Goal: Task Accomplishment & Management: Complete application form

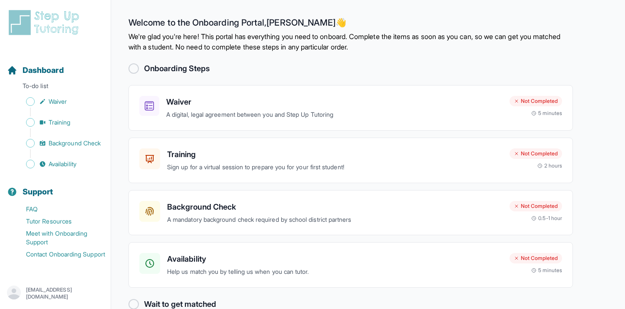
click at [153, 68] on h2 "Onboarding Steps" at bounding box center [177, 69] width 66 height 12
click at [178, 102] on h3 "Waiver" at bounding box center [334, 102] width 336 height 12
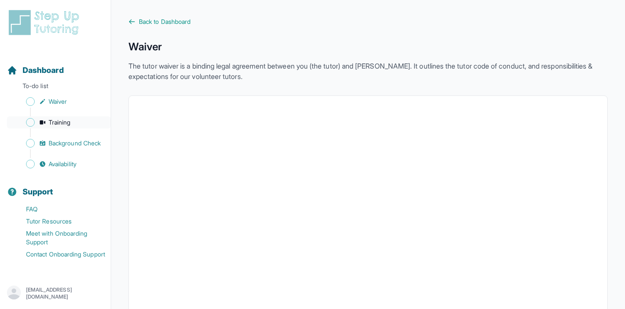
click at [74, 125] on link "Training" at bounding box center [59, 122] width 104 height 12
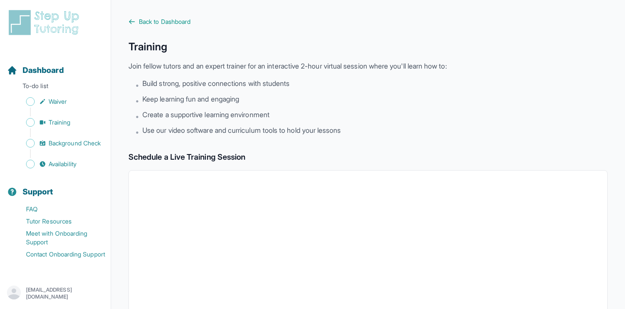
click at [184, 29] on div "Back to Dashboard Training Join fellow tutors and an expert trainer for an inte…" at bounding box center [367, 305] width 479 height 576
click at [184, 23] on span "Back to Dashboard" at bounding box center [165, 21] width 52 height 9
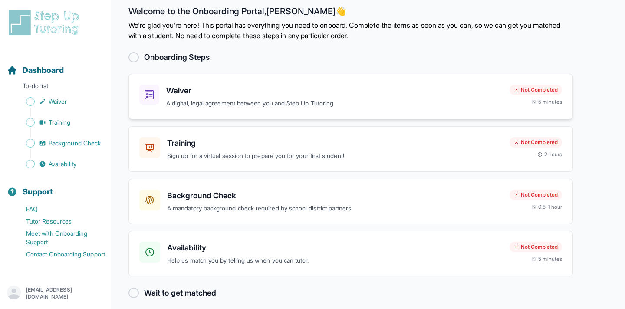
scroll to position [17, 0]
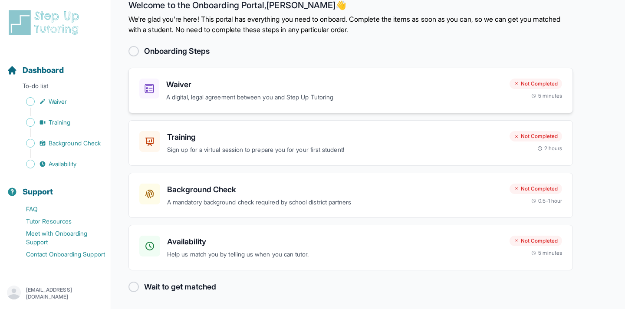
click at [335, 95] on p "A digital, legal agreement between you and Step Up Tutoring" at bounding box center [334, 97] width 336 height 10
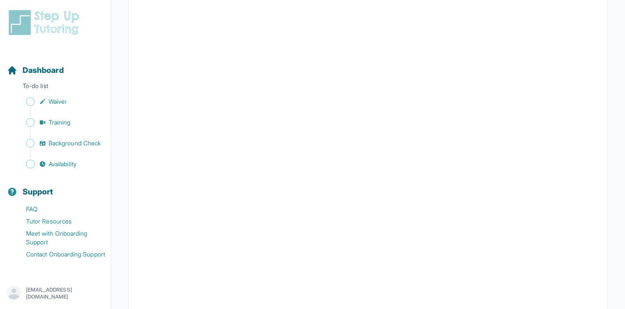
scroll to position [1422, 0]
click at [46, 20] on img at bounding box center [45, 23] width 77 height 28
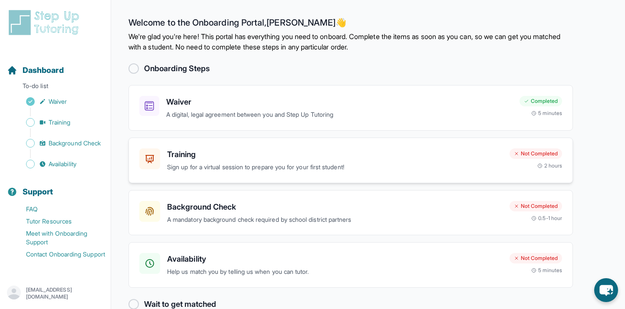
click at [277, 158] on h3 "Training" at bounding box center [335, 154] width 336 height 12
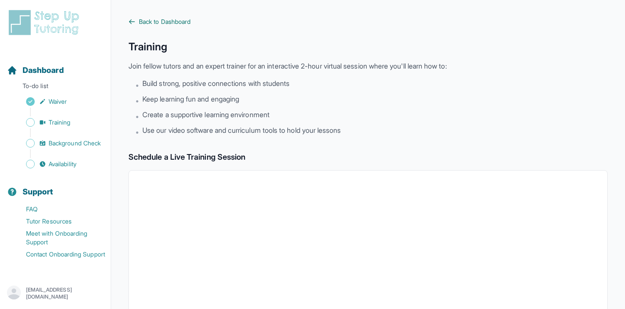
click at [132, 20] on icon at bounding box center [131, 21] width 7 height 7
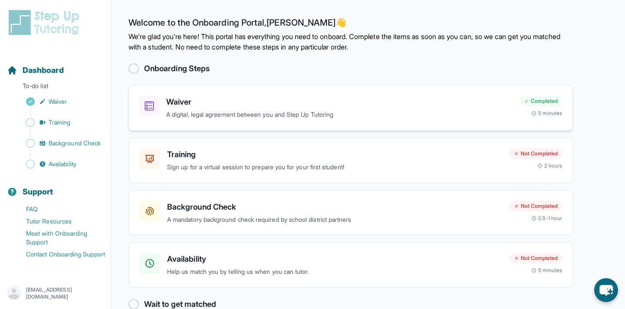
scroll to position [19, 0]
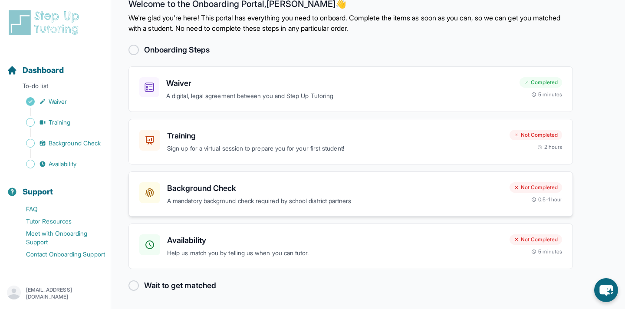
click at [234, 179] on div "Background Check A mandatory background check required by school district partn…" at bounding box center [350, 194] width 444 height 46
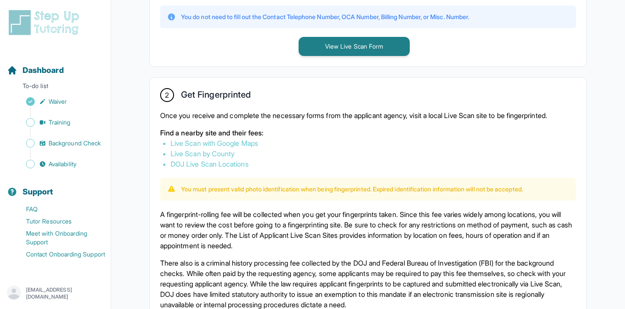
scroll to position [444, 0]
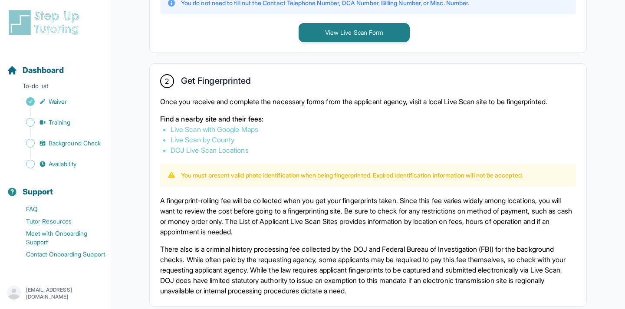
click at [252, 128] on link "Live Scan with Google Maps" at bounding box center [215, 129] width 88 height 9
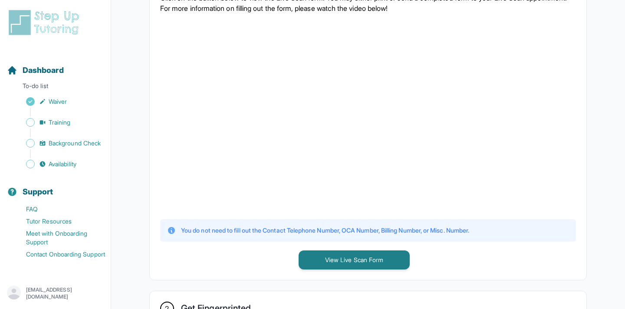
scroll to position [306, 0]
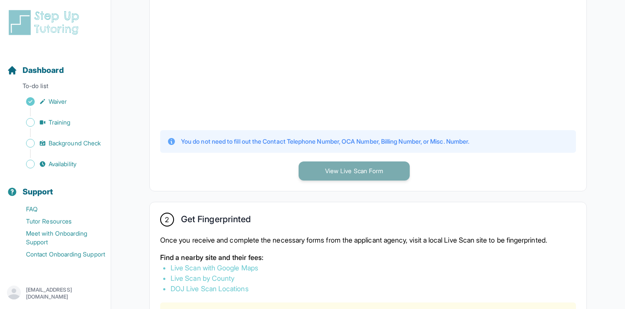
click at [377, 172] on button "View Live Scan Form" at bounding box center [354, 170] width 111 height 19
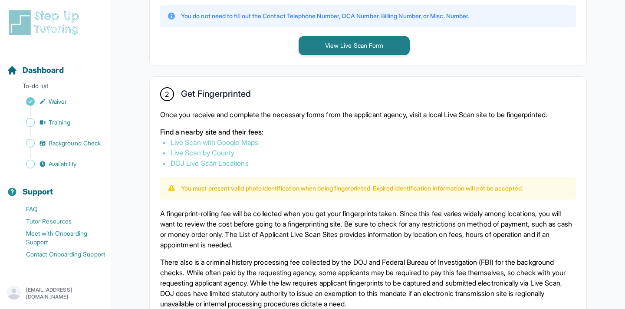
scroll to position [398, 0]
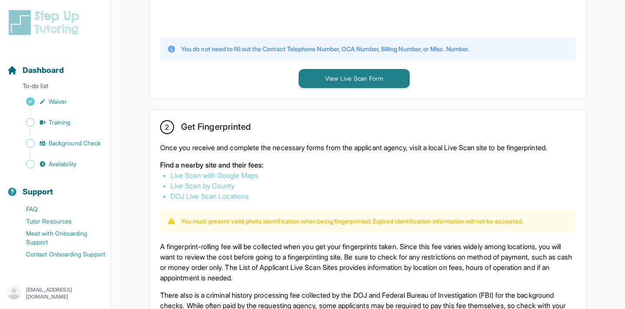
click at [54, 155] on div "Sidebar" at bounding box center [57, 153] width 100 height 9
click at [59, 165] on span "Availability" at bounding box center [63, 164] width 28 height 9
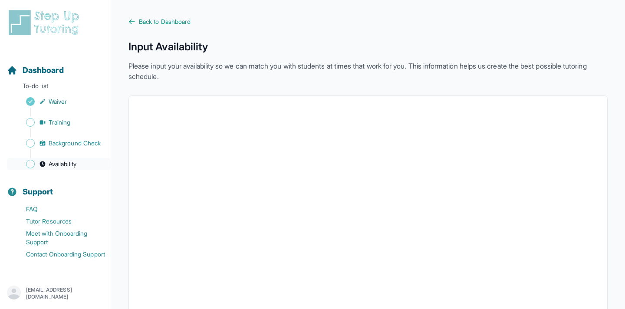
click at [66, 161] on span "Availability" at bounding box center [63, 164] width 28 height 9
click at [76, 141] on span "Background Check" at bounding box center [75, 143] width 52 height 9
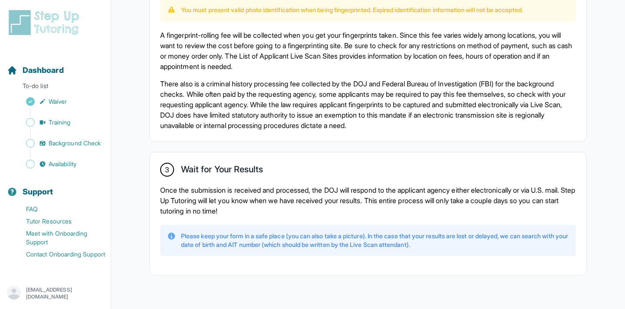
scroll to position [627, 0]
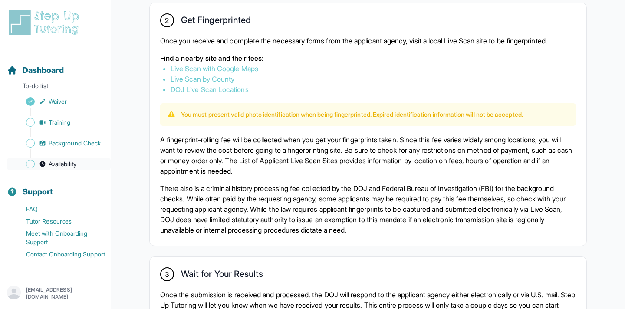
click at [51, 164] on span "Availability" at bounding box center [63, 164] width 28 height 9
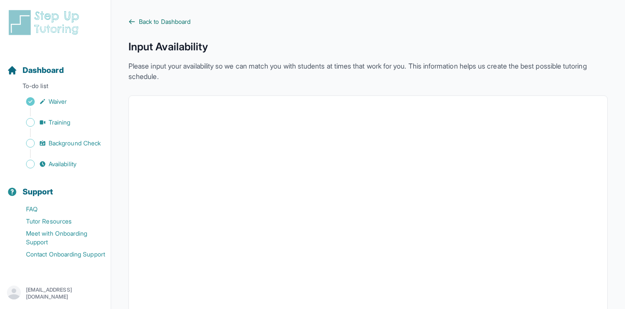
click at [168, 20] on span "Back to Dashboard" at bounding box center [165, 21] width 52 height 9
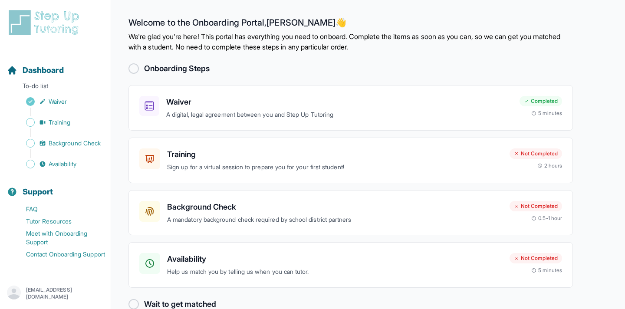
scroll to position [19, 0]
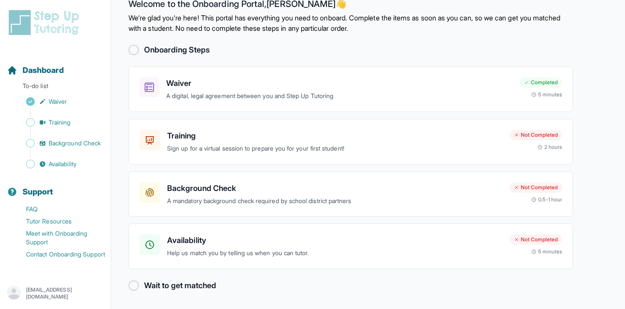
click at [142, 286] on div "Wait to get matched" at bounding box center [350, 286] width 444 height 12
click at [162, 240] on div "Availability Help us match you by telling us when you can tutor." at bounding box center [320, 246] width 363 height 24
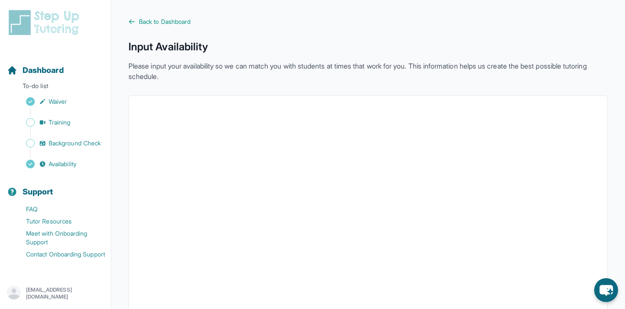
click at [179, 15] on main "Back to Dashboard Input Availability Please input your availability so we can m…" at bounding box center [368, 252] width 514 height 504
click at [179, 20] on span "Back to Dashboard" at bounding box center [165, 21] width 52 height 9
